Goal: Task Accomplishment & Management: Use online tool/utility

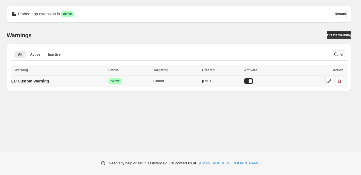
click at [35, 82] on p "EU Custom Warning" at bounding box center [30, 81] width 38 height 6
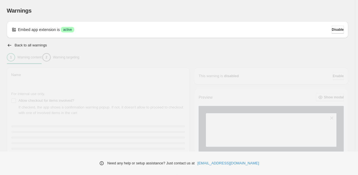
type input "**********"
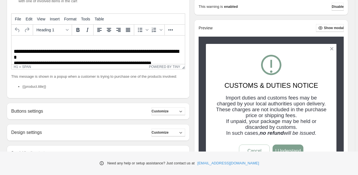
scroll to position [28, 0]
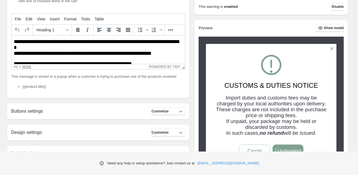
click at [27, 65] on div "span" at bounding box center [26, 67] width 9 height 4
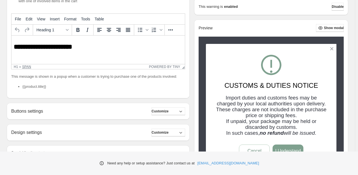
click at [28, 67] on div "span" at bounding box center [26, 67] width 9 height 4
click at [170, 30] on icon "More..." at bounding box center [170, 29] width 4 height 1
click at [106, 60] on p "Rich Text Area. Press ALT-0 for help." at bounding box center [98, 59] width 169 height 5
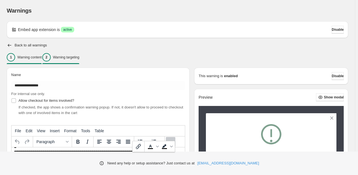
click at [79, 58] on p "Warning targeting" at bounding box center [66, 57] width 26 height 4
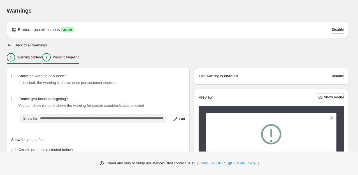
click at [15, 56] on div "1" at bounding box center [11, 57] width 8 height 8
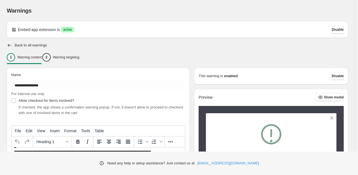
click at [14, 29] on icon at bounding box center [15, 29] width 2 height 2
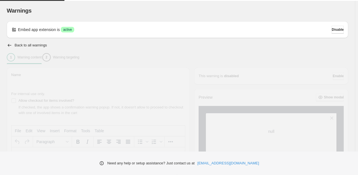
type input "**********"
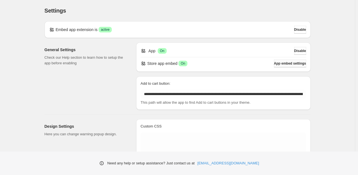
click at [284, 62] on span "App embed settings" at bounding box center [290, 63] width 32 height 4
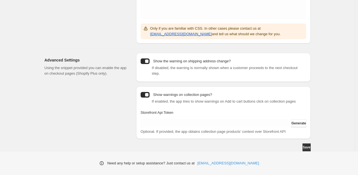
scroll to position [144, 0]
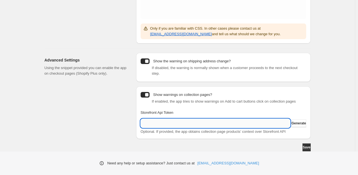
click at [179, 124] on input "Storefront Api Token" at bounding box center [216, 123] width 150 height 9
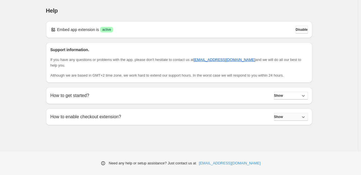
click at [302, 118] on icon "button" at bounding box center [303, 117] width 6 height 6
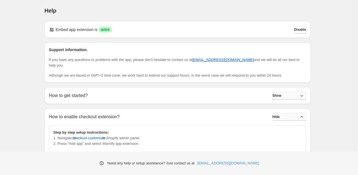
click at [287, 92] on button "Show" at bounding box center [289, 96] width 34 height 8
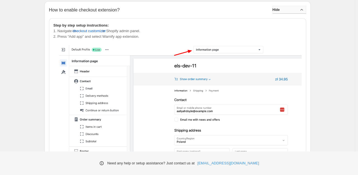
scroll to position [1131, 0]
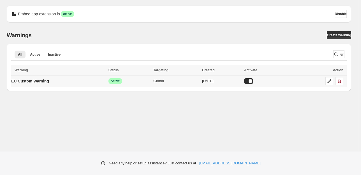
click at [45, 83] on p "EU Custom Warning" at bounding box center [30, 81] width 38 height 6
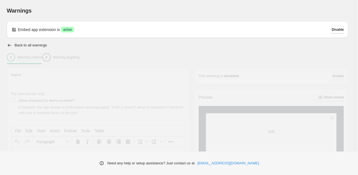
type input "**********"
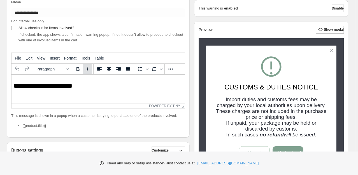
scroll to position [84, 0]
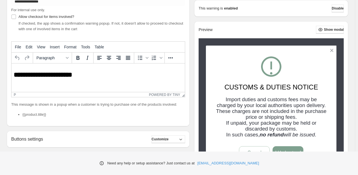
click at [89, 86] on body "**********" at bounding box center [98, 98] width 169 height 59
click at [40, 47] on span "View" at bounding box center [41, 47] width 8 height 4
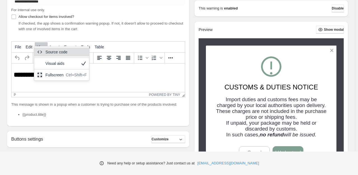
click at [50, 55] on div "Source code" at bounding box center [65, 52] width 41 height 7
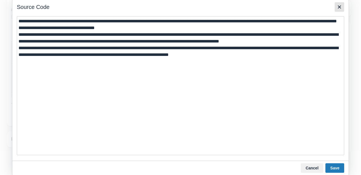
click at [341, 4] on icon "Close" at bounding box center [339, 7] width 7 height 7
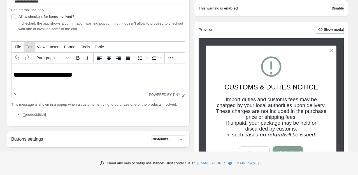
click at [31, 50] on button "Edit" at bounding box center [29, 47] width 11 height 10
click at [18, 46] on span "File" at bounding box center [18, 47] width 6 height 4
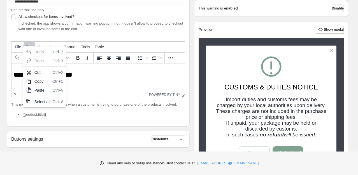
click at [72, 78] on span "**********" at bounding box center [43, 74] width 58 height 7
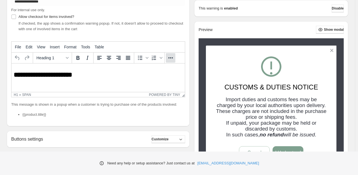
click at [171, 58] on icon "More..." at bounding box center [170, 57] width 4 height 1
click at [136, 66] on icon "Insert/edit link" at bounding box center [138, 62] width 7 height 7
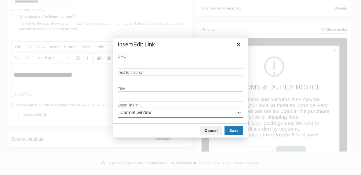
click at [138, 113] on span "Current window" at bounding box center [178, 112] width 116 height 7
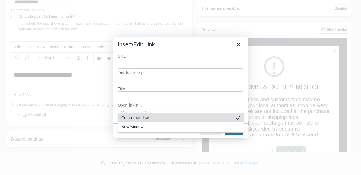
click at [138, 113] on span "Current window" at bounding box center [178, 112] width 116 height 7
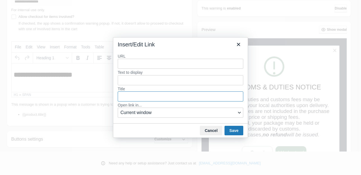
click at [136, 99] on input "Title" at bounding box center [180, 97] width 125 height 10
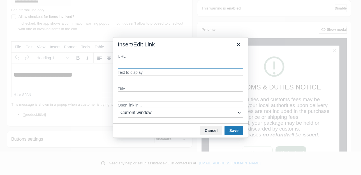
click at [136, 87] on label "Title" at bounding box center [180, 88] width 125 height 5
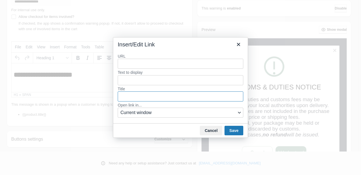
click at [136, 92] on input "Title" at bounding box center [180, 97] width 125 height 10
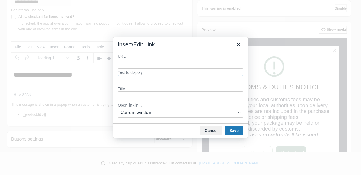
click at [136, 83] on input "Text to display" at bounding box center [180, 80] width 125 height 10
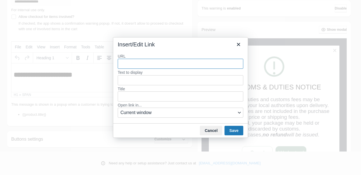
click at [139, 64] on input "URL" at bounding box center [180, 64] width 125 height 10
click at [240, 45] on icon "Close" at bounding box center [238, 44] width 7 height 7
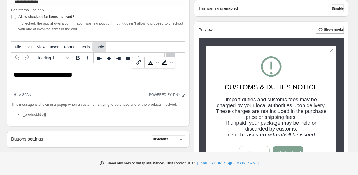
click at [99, 46] on span "Table" at bounding box center [99, 47] width 9 height 4
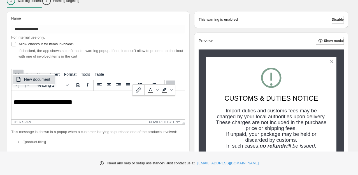
scroll to position [56, 0]
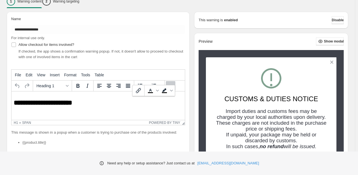
click at [160, 64] on div "**********" at bounding box center [98, 83] width 183 height 143
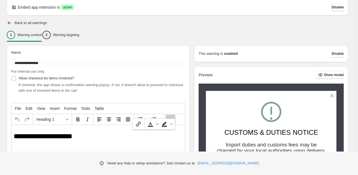
scroll to position [0, 0]
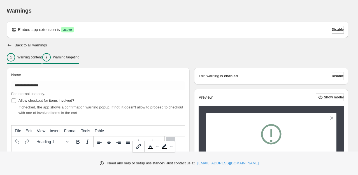
click at [51, 57] on div "2" at bounding box center [46, 57] width 8 height 8
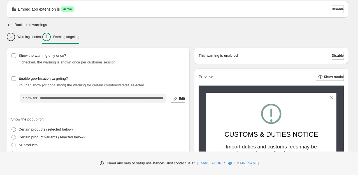
scroll to position [56, 0]
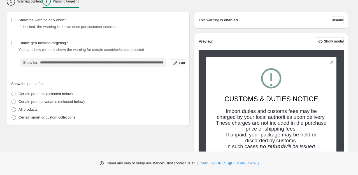
click at [181, 62] on span "Edit" at bounding box center [182, 63] width 6 height 4
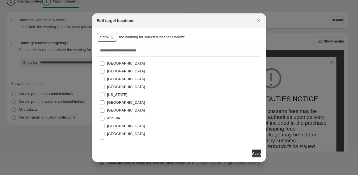
click at [114, 38] on select "**********" at bounding box center [107, 37] width 20 height 9
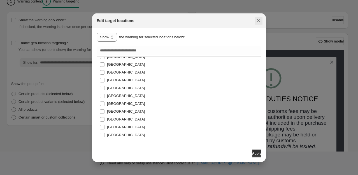
click at [259, 18] on icon "Close" at bounding box center [259, 21] width 6 height 6
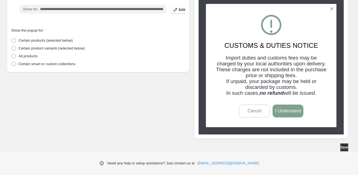
scroll to position [0, 0]
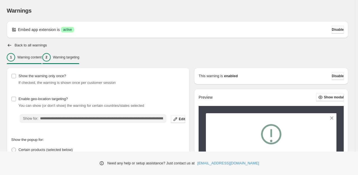
click at [30, 55] on p "Warning content" at bounding box center [29, 57] width 24 height 4
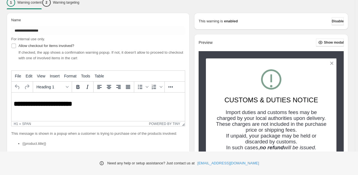
scroll to position [56, 0]
